Goal: Task Accomplishment & Management: Manage account settings

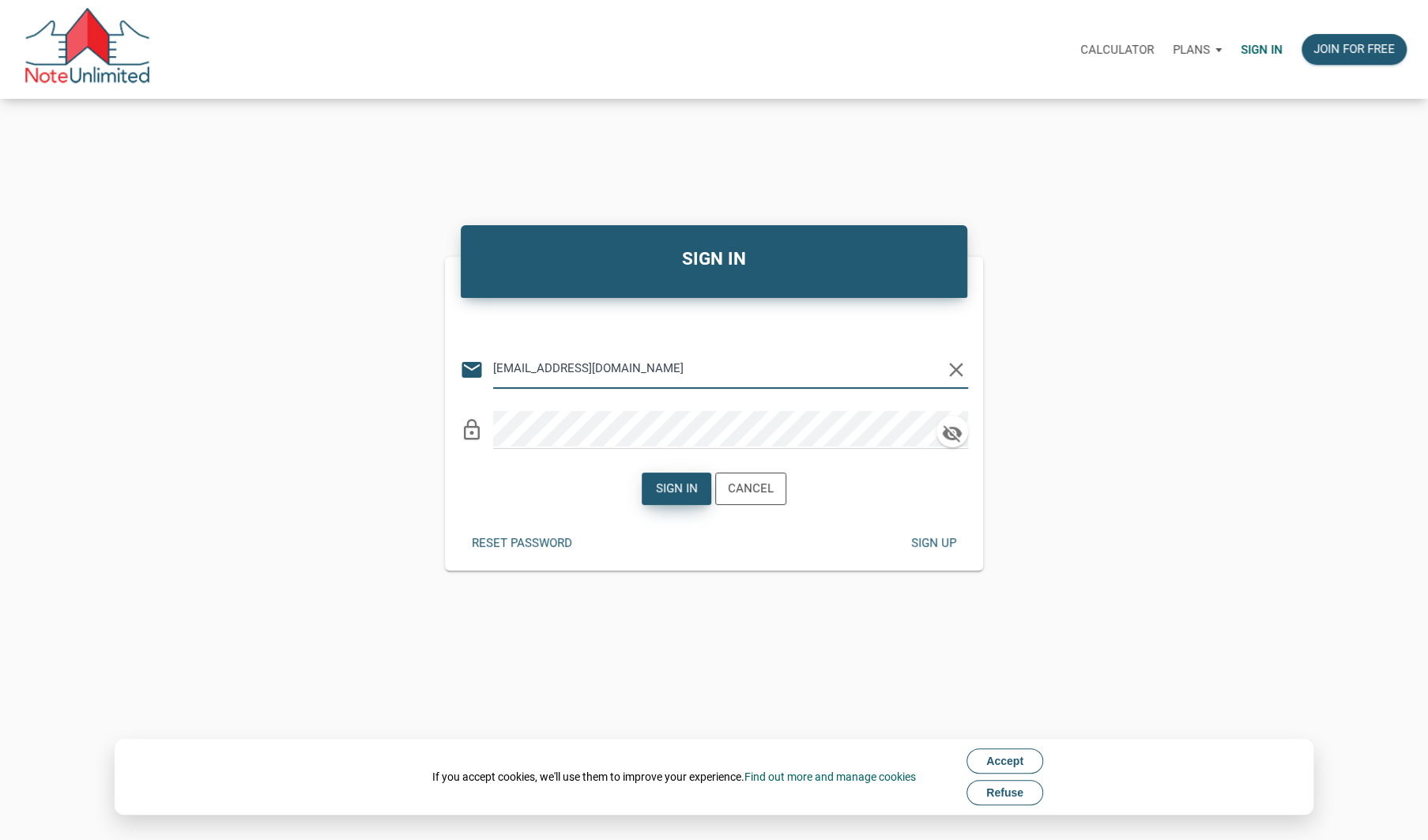
click at [683, 491] on div "Sign in" at bounding box center [676, 489] width 42 height 18
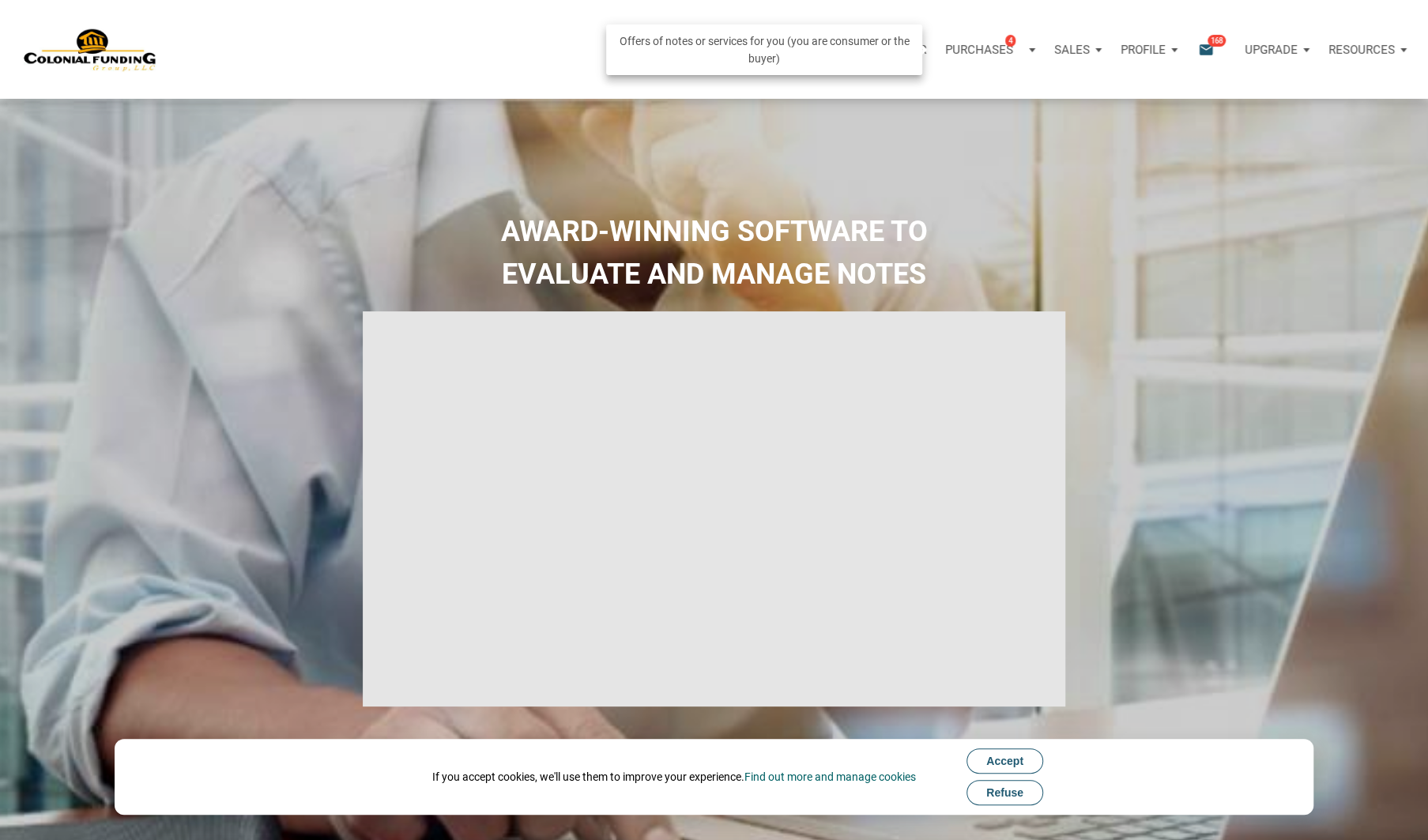
click at [970, 45] on p "Purchases" at bounding box center [979, 50] width 68 height 14
click at [944, 91] on link "Note Offers 4" at bounding box center [965, 91] width 150 height 32
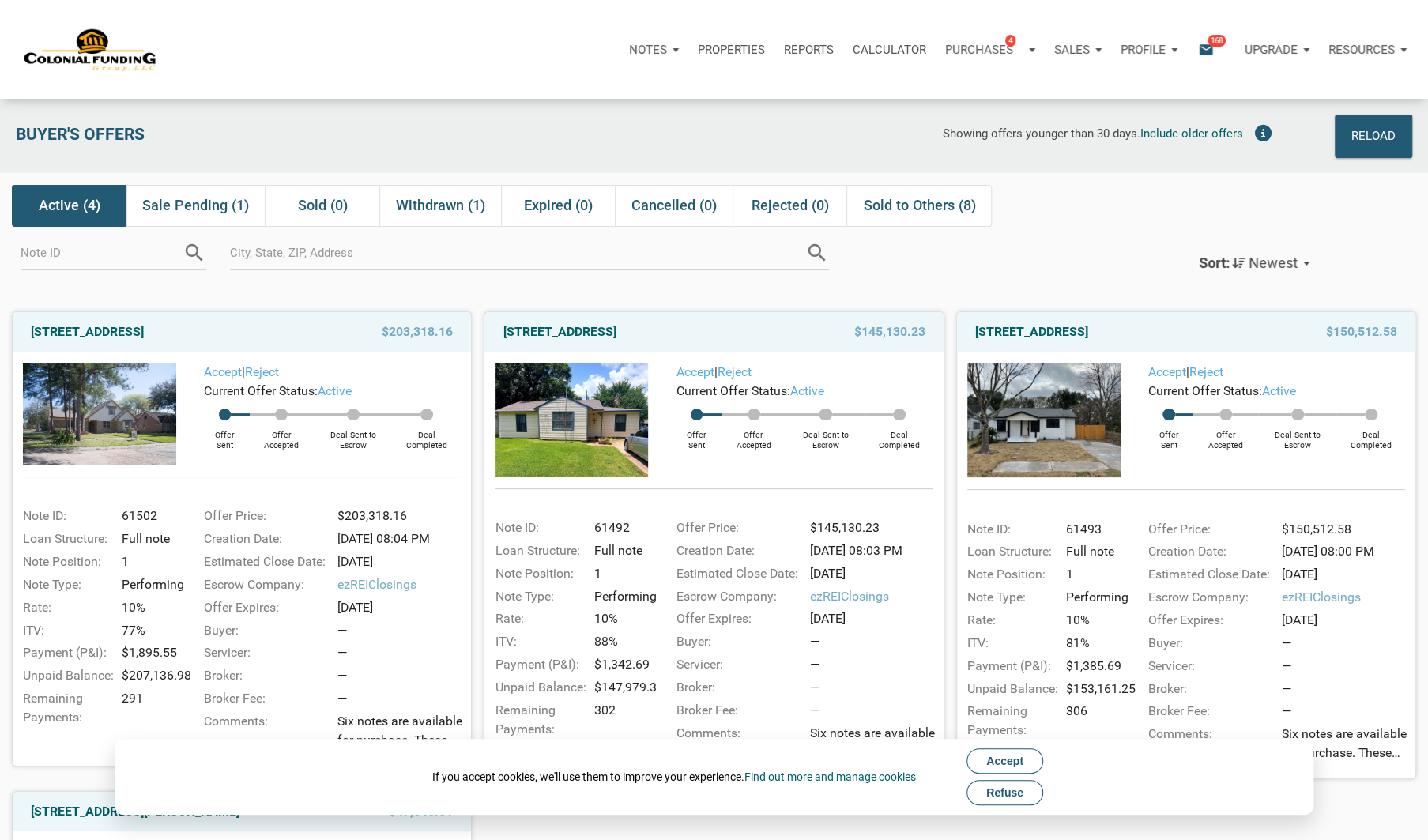
click at [1000, 798] on span "Refuse" at bounding box center [1005, 793] width 37 height 12
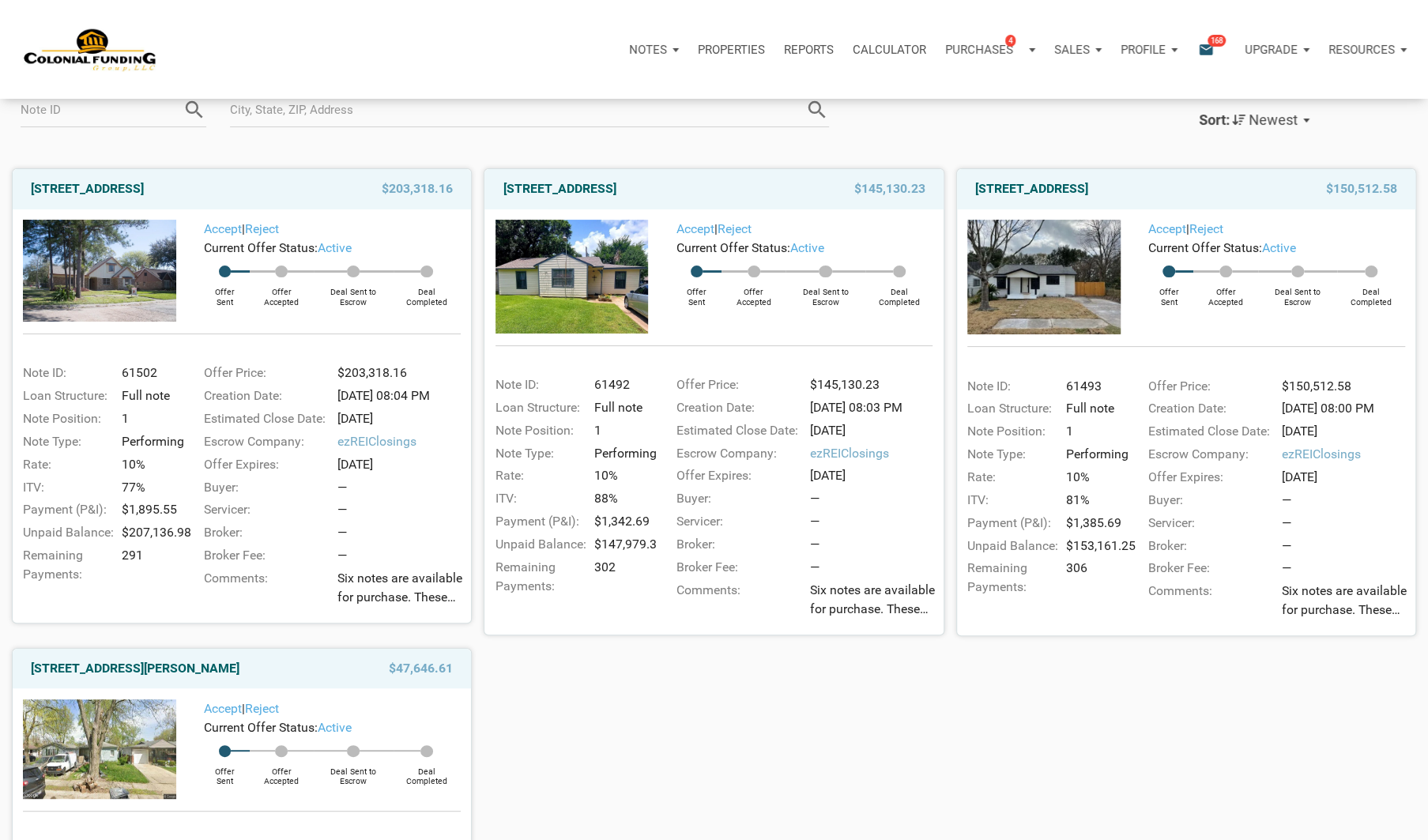
scroll to position [147, 0]
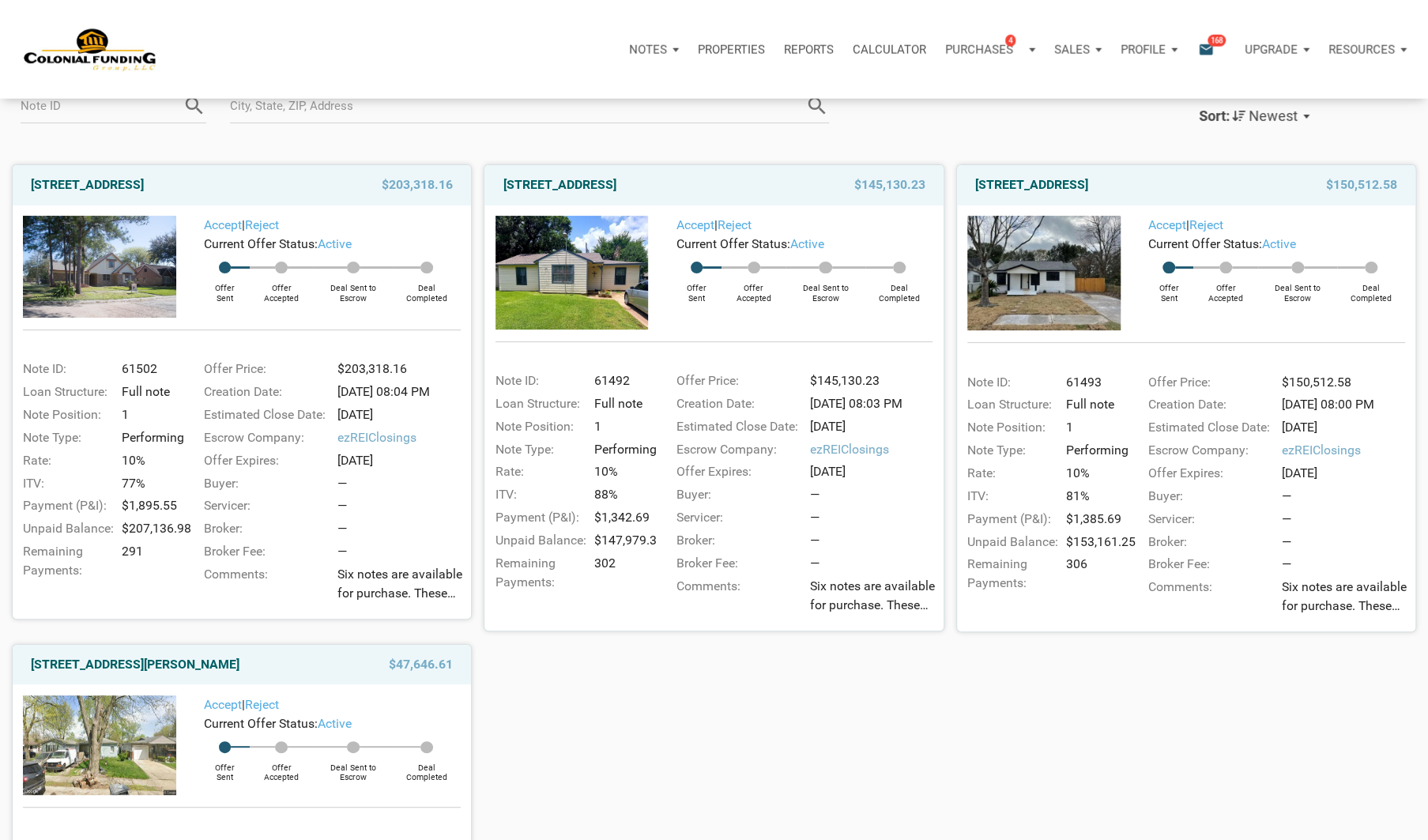
click at [721, 685] on div "[STREET_ADDRESS] $203,318.16 Accept | Reject Current Offer Status: active Offer…" at bounding box center [714, 625] width 1428 height 944
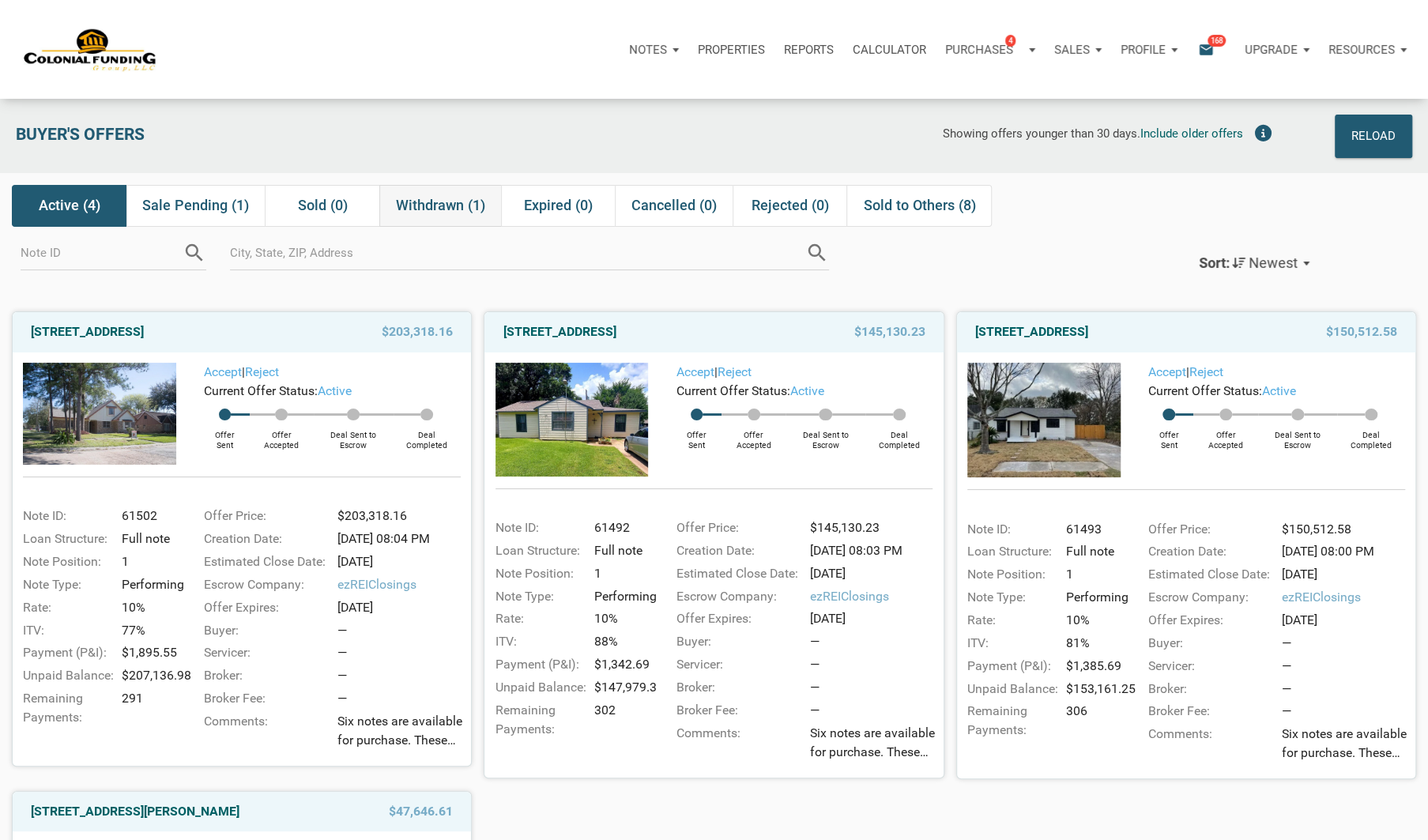
click at [449, 203] on span "Withdrawn (1)" at bounding box center [441, 205] width 90 height 19
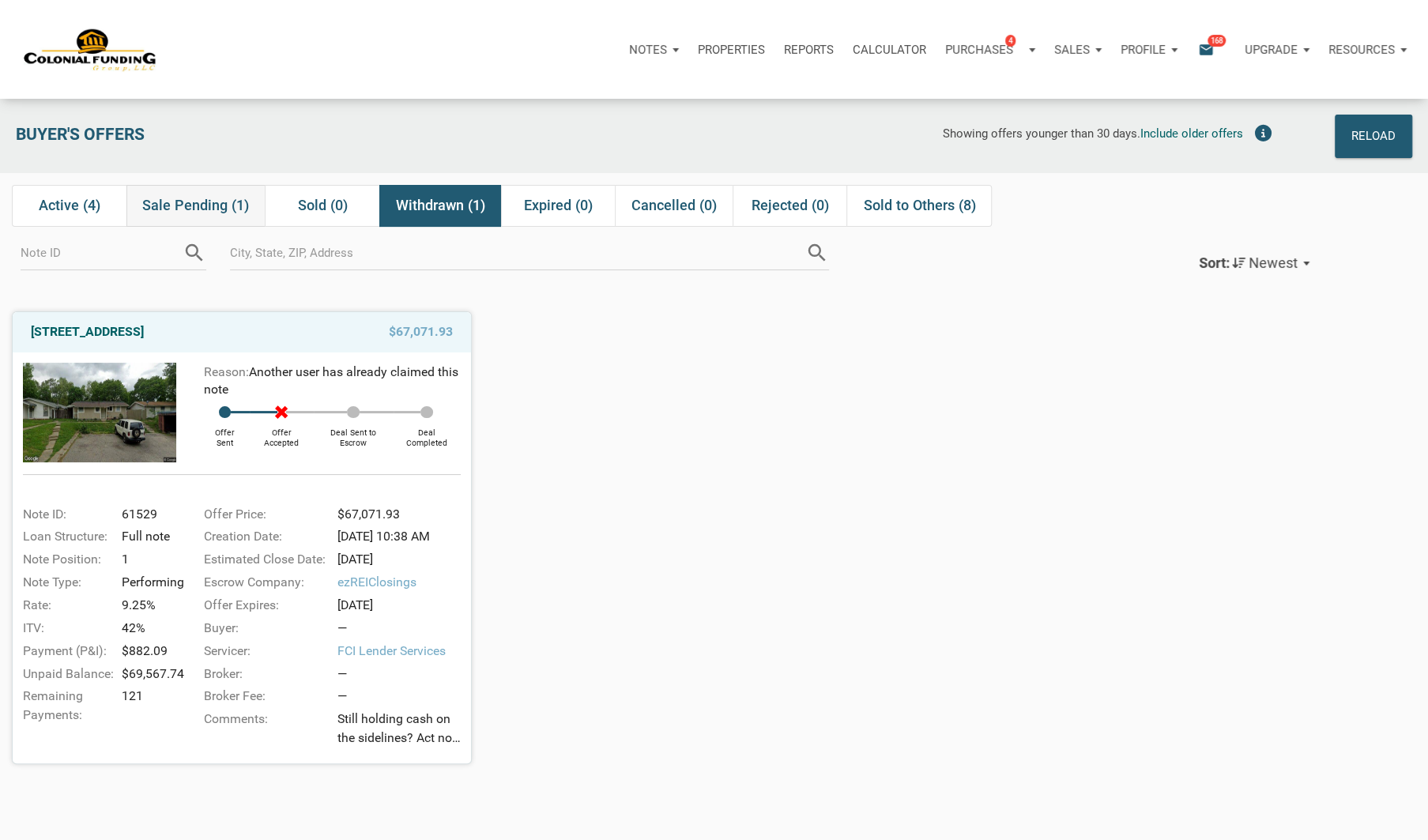
click at [198, 194] on div "Sale Pending (1)" at bounding box center [196, 205] width 139 height 41
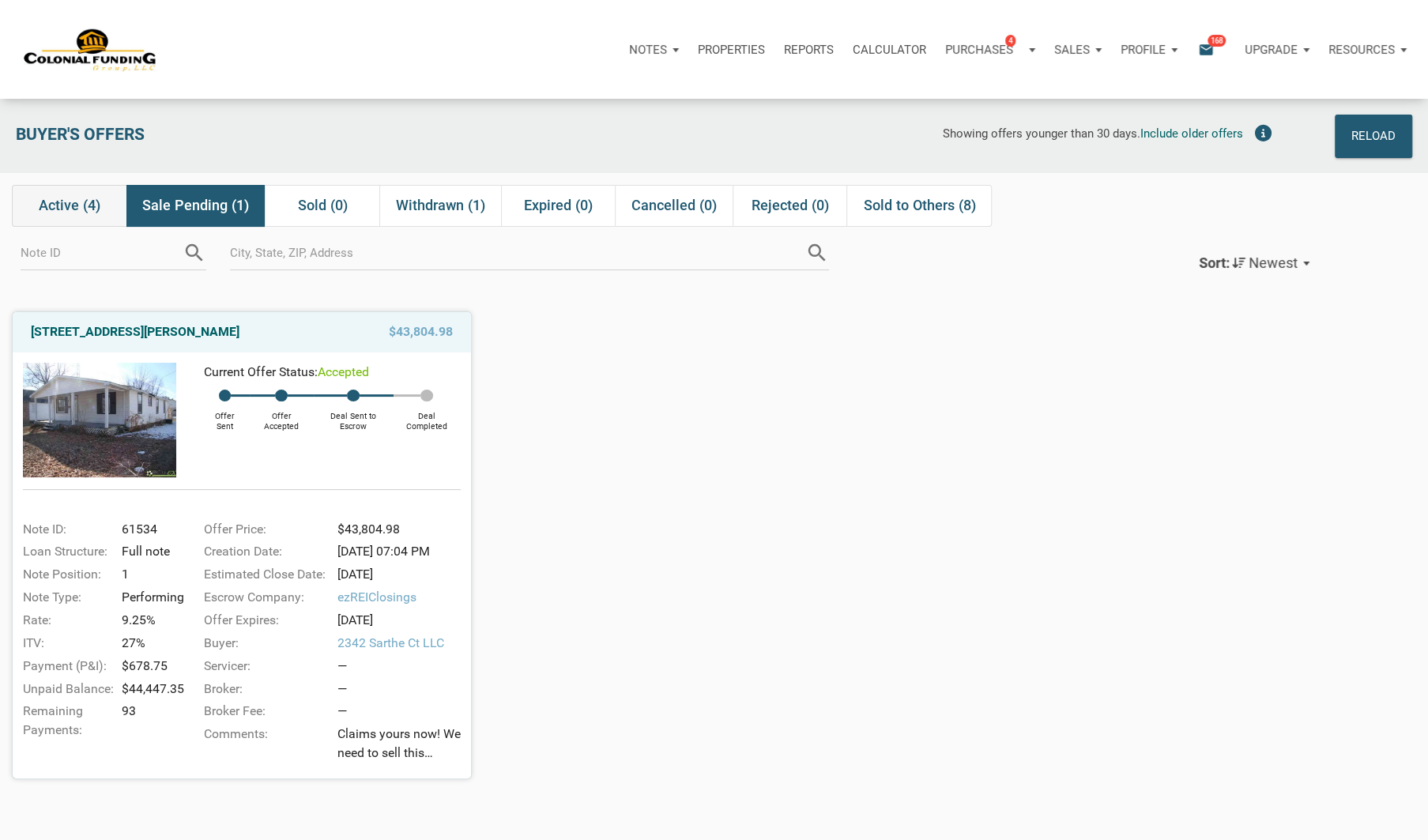
click at [63, 206] on span "Active (4)" at bounding box center [69, 205] width 61 height 19
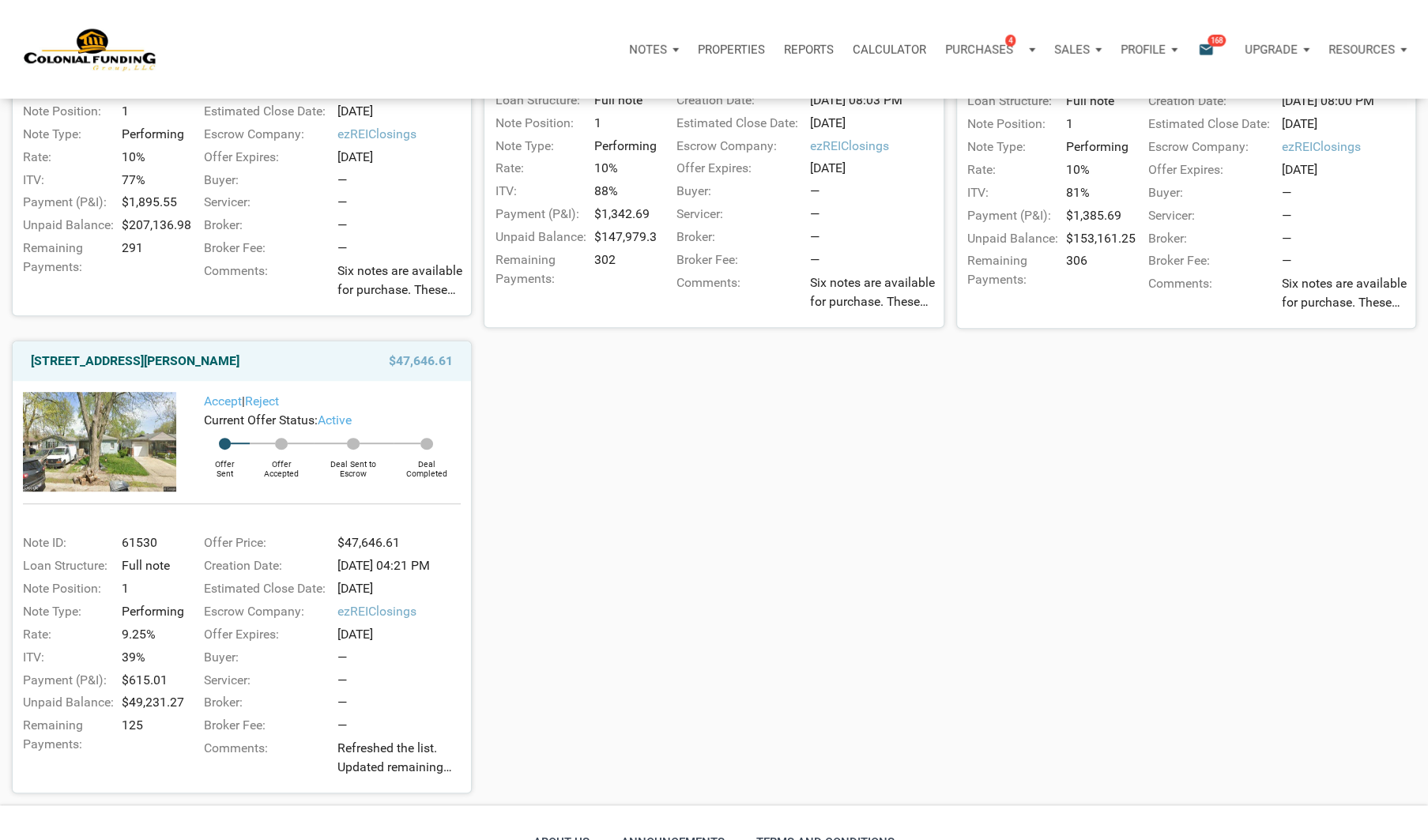
scroll to position [460, 0]
